Goal: Browse casually

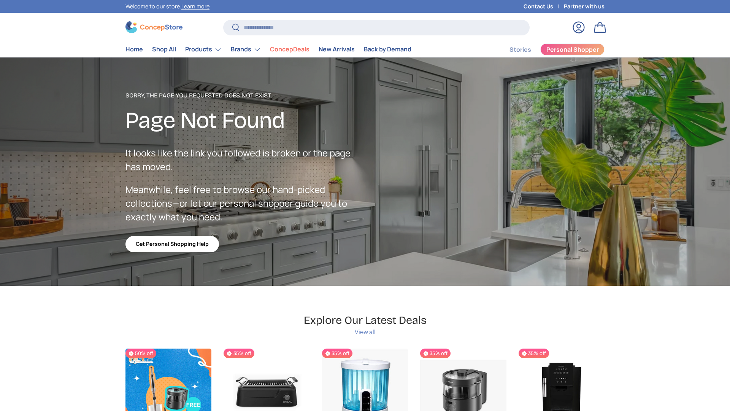
scroll to position [1358, 3110]
